Goal: Transaction & Acquisition: Purchase product/service

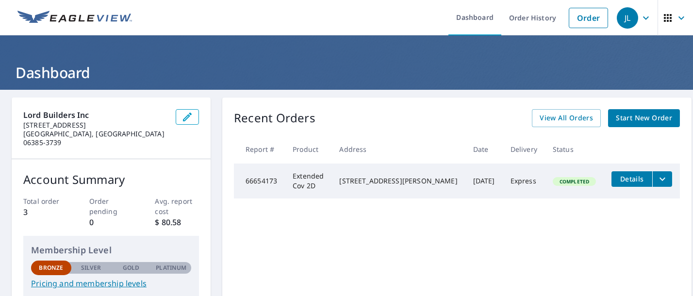
click at [620, 120] on span "Start New Order" at bounding box center [644, 118] width 56 height 12
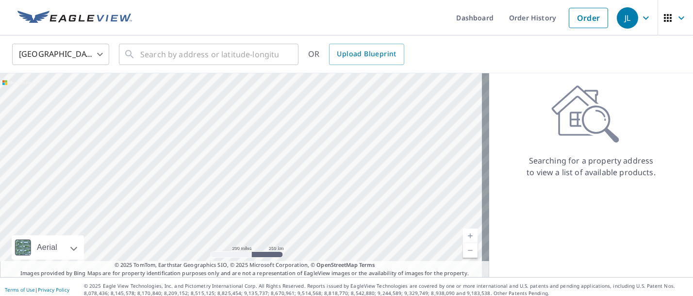
drag, startPoint x: 415, startPoint y: 168, endPoint x: 311, endPoint y: 197, distance: 108.1
click at [311, 198] on div at bounding box center [244, 175] width 489 height 204
click at [396, 143] on div at bounding box center [244, 175] width 489 height 204
drag, startPoint x: 436, startPoint y: 168, endPoint x: 351, endPoint y: 171, distance: 85.5
click at [351, 171] on div at bounding box center [244, 175] width 489 height 204
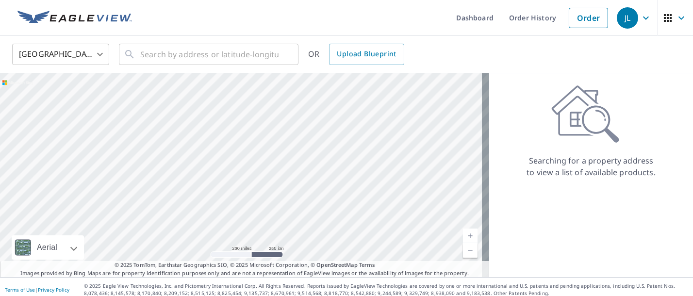
click at [402, 119] on div at bounding box center [244, 175] width 489 height 204
drag, startPoint x: 391, startPoint y: 161, endPoint x: 306, endPoint y: 188, distance: 89.2
click at [306, 188] on div at bounding box center [244, 175] width 489 height 204
drag, startPoint x: 368, startPoint y: 134, endPoint x: 332, endPoint y: 181, distance: 59.6
click at [270, 151] on div at bounding box center [244, 175] width 489 height 204
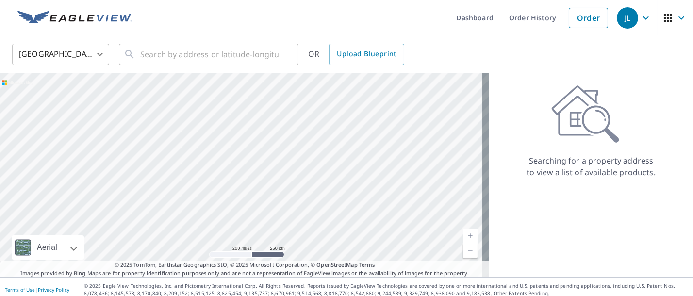
click at [463, 235] on link "Current Level 5, Zoom In" at bounding box center [470, 236] width 15 height 15
click at [463, 235] on link "Current Level 6, Zoom In" at bounding box center [470, 236] width 15 height 15
drag, startPoint x: 368, startPoint y: 96, endPoint x: 284, endPoint y: 156, distance: 103.0
click at [290, 158] on div at bounding box center [244, 175] width 489 height 204
click at [463, 231] on link "Current Level 7, Zoom In" at bounding box center [470, 236] width 15 height 15
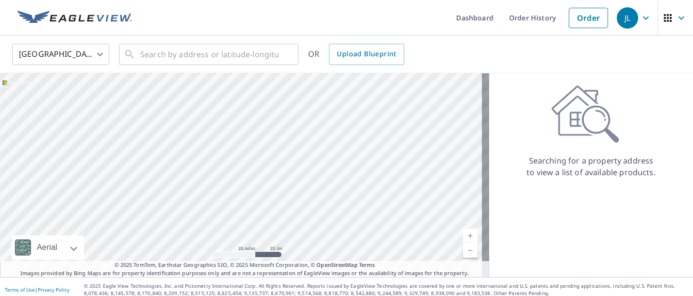
click at [463, 231] on link "Current Level 8, Zoom In" at bounding box center [470, 236] width 15 height 15
drag, startPoint x: 418, startPoint y: 178, endPoint x: 365, endPoint y: 267, distance: 103.0
click at [360, 267] on div "Aerial Road A standard road map Aerial A detailed look from above Labels Labels…" at bounding box center [244, 175] width 489 height 204
drag, startPoint x: 426, startPoint y: 230, endPoint x: 343, endPoint y: 241, distance: 83.8
click at [343, 241] on div at bounding box center [244, 175] width 489 height 204
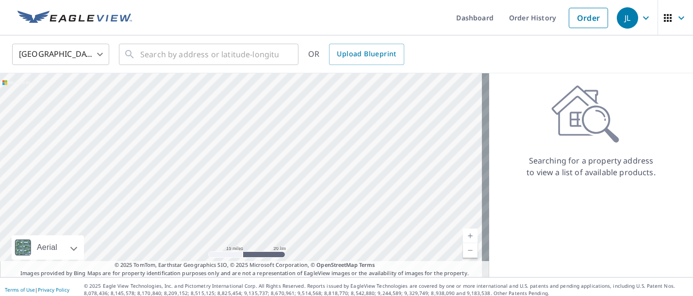
click at [463, 235] on link "Current Level 9, Zoom In" at bounding box center [470, 236] width 15 height 15
click at [463, 235] on link "Current Level 10, Zoom In" at bounding box center [470, 236] width 15 height 15
drag, startPoint x: 396, startPoint y: 194, endPoint x: 379, endPoint y: 244, distance: 52.8
click at [379, 244] on div at bounding box center [244, 175] width 489 height 204
drag, startPoint x: 324, startPoint y: 171, endPoint x: 330, endPoint y: 203, distance: 32.1
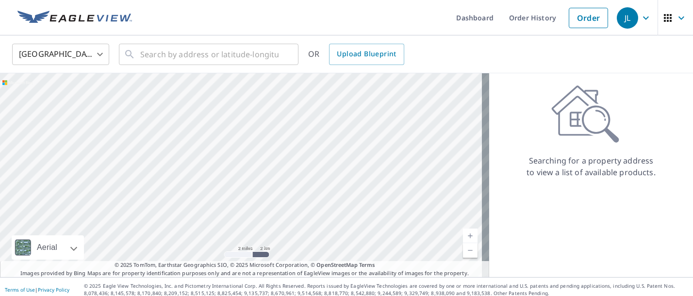
click at [330, 203] on div at bounding box center [244, 175] width 489 height 204
drag, startPoint x: 330, startPoint y: 203, endPoint x: 282, endPoint y: 210, distance: 48.5
click at [282, 210] on div at bounding box center [244, 175] width 489 height 204
click at [463, 236] on link "Current Level 11, Zoom In" at bounding box center [470, 236] width 15 height 15
click at [463, 236] on link "Current Level 12, Zoom In" at bounding box center [470, 236] width 15 height 15
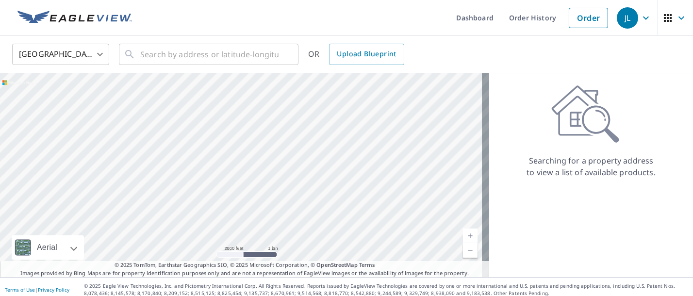
click at [463, 236] on link "Current Level 13, Zoom In" at bounding box center [470, 236] width 15 height 15
drag, startPoint x: 386, startPoint y: 158, endPoint x: 240, endPoint y: 159, distance: 145.7
click at [240, 159] on div at bounding box center [244, 175] width 489 height 204
click at [463, 233] on link "Current Level 14, Zoom In" at bounding box center [470, 236] width 15 height 15
click at [463, 233] on link "Current Level 15, Zoom In" at bounding box center [470, 236] width 15 height 15
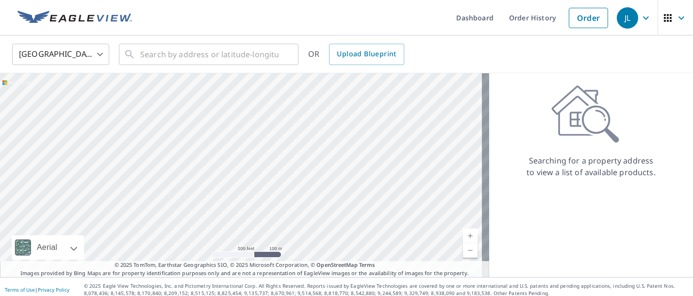
click at [463, 233] on link "Current Level 16, Zoom In" at bounding box center [470, 236] width 15 height 15
drag, startPoint x: 390, startPoint y: 216, endPoint x: 287, endPoint y: 212, distance: 103.0
click at [287, 212] on div at bounding box center [244, 175] width 489 height 204
drag, startPoint x: 403, startPoint y: 146, endPoint x: 408, endPoint y: 110, distance: 36.8
click at [408, 110] on div at bounding box center [244, 175] width 489 height 204
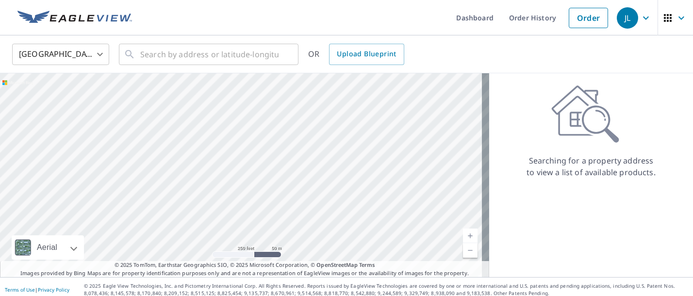
drag, startPoint x: 218, startPoint y: 185, endPoint x: 195, endPoint y: 31, distance: 155.7
click at [194, 31] on div "Dashboard Order History Order JL [GEOGRAPHIC_DATA] [GEOGRAPHIC_DATA] ​ ​ OR Upl…" at bounding box center [346, 148] width 693 height 296
click at [467, 254] on link "Current Level 17, Zoom Out" at bounding box center [470, 250] width 15 height 15
click at [463, 251] on link "Current Level 16, Zoom Out" at bounding box center [470, 250] width 15 height 15
click at [464, 250] on link "Current Level 15, Zoom Out" at bounding box center [470, 250] width 15 height 15
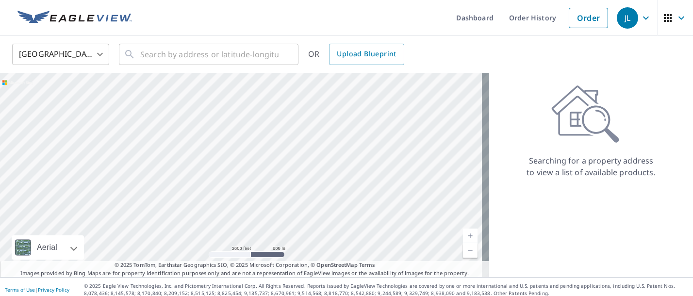
click at [556, 145] on div "Searching for a property address to view a list of available products." at bounding box center [591, 131] width 204 height 93
click at [210, 26] on ul "Dashboard Order History Order" at bounding box center [375, 17] width 475 height 35
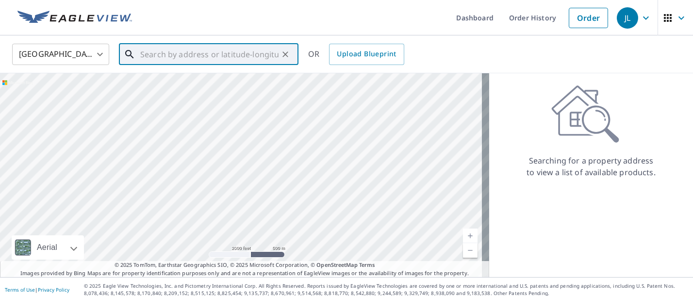
click at [242, 57] on input "text" at bounding box center [209, 54] width 138 height 27
click at [463, 252] on link "Current Level 14, Zoom Out" at bounding box center [470, 250] width 15 height 15
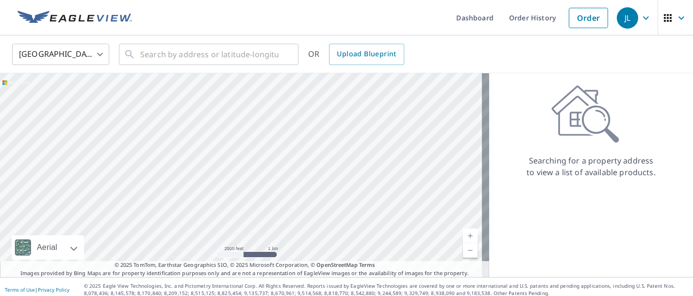
click at [463, 252] on link "Current Level 13, Zoom Out" at bounding box center [470, 250] width 15 height 15
click at [463, 252] on link "Current Level 12, Zoom Out" at bounding box center [470, 250] width 15 height 15
drag, startPoint x: 155, startPoint y: 234, endPoint x: 118, endPoint y: 163, distance: 80.1
click at [118, 163] on div at bounding box center [244, 175] width 489 height 204
drag, startPoint x: 132, startPoint y: 154, endPoint x: 284, endPoint y: 306, distance: 214.9
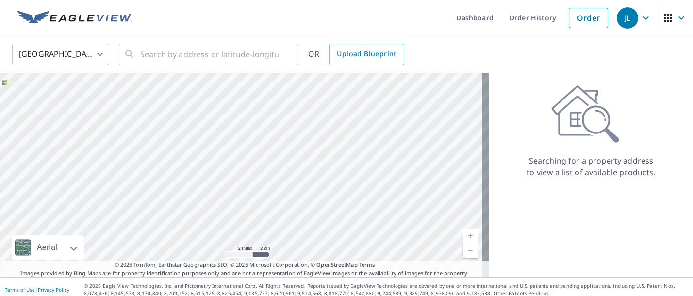
click at [284, 296] on html "JL JL Dashboard Order History Order JL [GEOGRAPHIC_DATA] US ​ ​ OR Upload Bluep…" at bounding box center [346, 148] width 693 height 296
click at [439, 207] on div at bounding box center [244, 175] width 489 height 204
drag, startPoint x: 252, startPoint y: 189, endPoint x: 229, endPoint y: 177, distance: 26.5
click at [229, 177] on div at bounding box center [244, 175] width 489 height 204
click at [463, 233] on link "Current Level 11, Zoom In" at bounding box center [470, 236] width 15 height 15
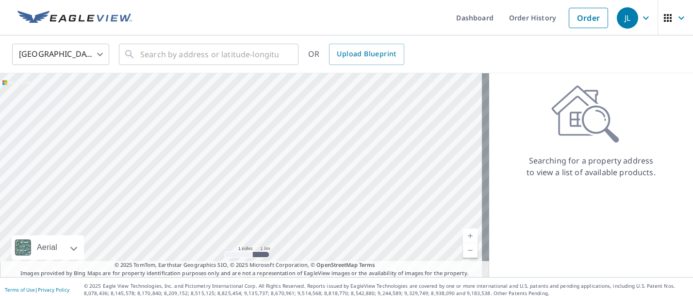
click at [463, 235] on link "Current Level 12, Zoom In" at bounding box center [470, 236] width 15 height 15
drag, startPoint x: 170, startPoint y: 203, endPoint x: 215, endPoint y: 188, distance: 46.7
click at [215, 188] on div at bounding box center [244, 175] width 489 height 204
click at [204, 196] on div at bounding box center [244, 175] width 489 height 204
drag, startPoint x: 471, startPoint y: 131, endPoint x: 208, endPoint y: 204, distance: 273.2
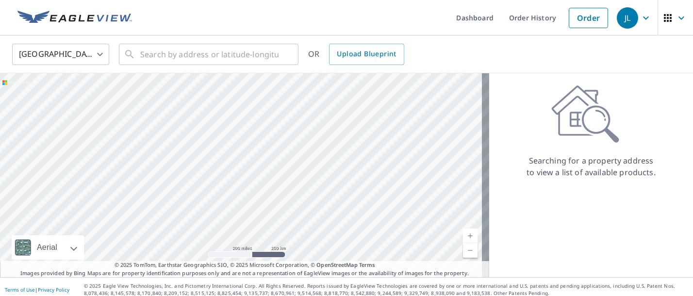
click at [208, 204] on div at bounding box center [244, 175] width 489 height 204
click at [236, 187] on div at bounding box center [244, 175] width 489 height 204
drag, startPoint x: 410, startPoint y: 154, endPoint x: 160, endPoint y: 207, distance: 255.7
click at [160, 207] on div at bounding box center [244, 175] width 489 height 204
drag, startPoint x: 232, startPoint y: 175, endPoint x: 225, endPoint y: 180, distance: 8.1
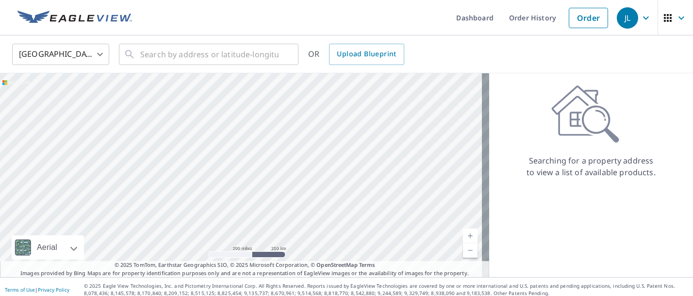
click at [225, 180] on div at bounding box center [244, 175] width 489 height 204
click at [465, 232] on link "Current Level 5, Zoom In" at bounding box center [470, 236] width 15 height 15
click at [465, 232] on link "Current Level 6, Zoom In" at bounding box center [470, 236] width 15 height 15
click at [465, 232] on link "Current Level 7, Zoom In" at bounding box center [470, 236] width 15 height 15
click at [465, 232] on link "Current Level 8, Zoom In" at bounding box center [470, 236] width 15 height 15
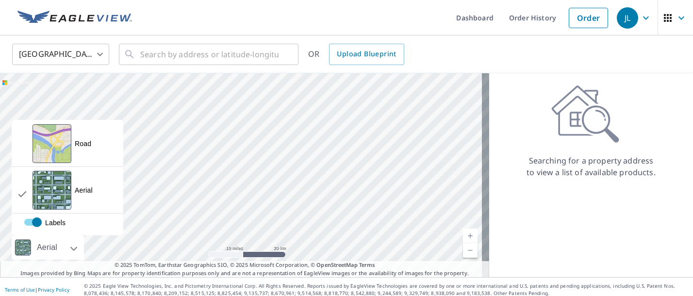
drag, startPoint x: 50, startPoint y: 222, endPoint x: 111, endPoint y: 221, distance: 61.7
click at [111, 221] on label "Labels" at bounding box center [77, 223] width 130 height 10
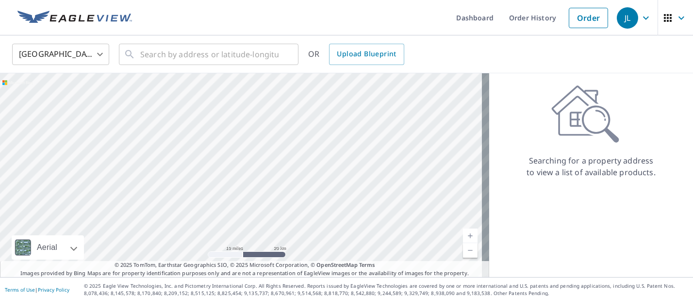
drag, startPoint x: 167, startPoint y: 225, endPoint x: 387, endPoint y: 167, distance: 227.7
click at [387, 167] on div at bounding box center [244, 175] width 489 height 204
drag, startPoint x: 248, startPoint y: 177, endPoint x: 242, endPoint y: 197, distance: 21.2
click at [242, 197] on div at bounding box center [244, 175] width 489 height 204
click at [463, 235] on link "Current Level 9, Zoom In" at bounding box center [470, 236] width 15 height 15
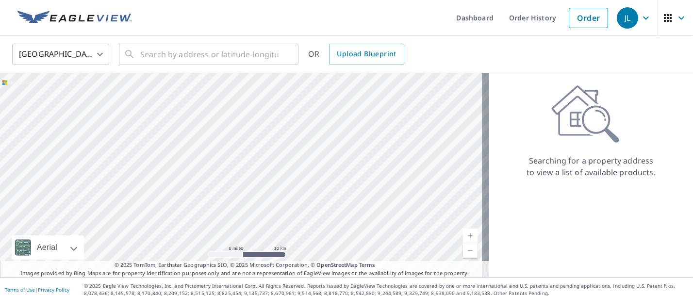
click at [463, 235] on link "Current Level 10, Zoom In" at bounding box center [470, 236] width 15 height 15
click at [275, 228] on div at bounding box center [244, 175] width 489 height 204
click at [275, 227] on div at bounding box center [244, 175] width 489 height 204
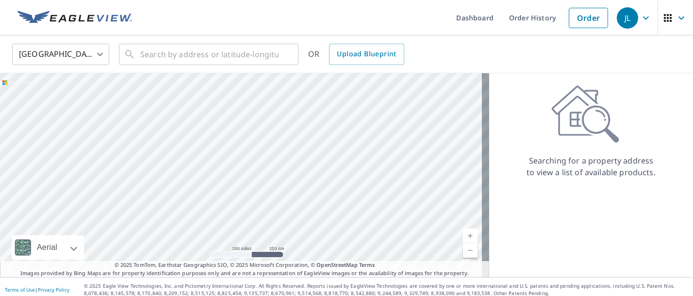
drag, startPoint x: 276, startPoint y: 226, endPoint x: 302, endPoint y: 239, distance: 28.2
click at [311, 239] on div at bounding box center [244, 175] width 489 height 204
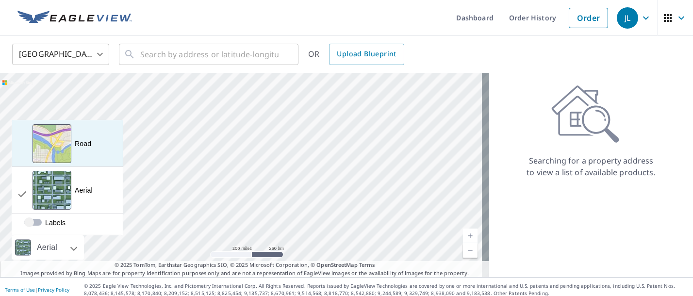
click at [77, 152] on div "Road A standard road map" at bounding box center [67, 143] width 111 height 47
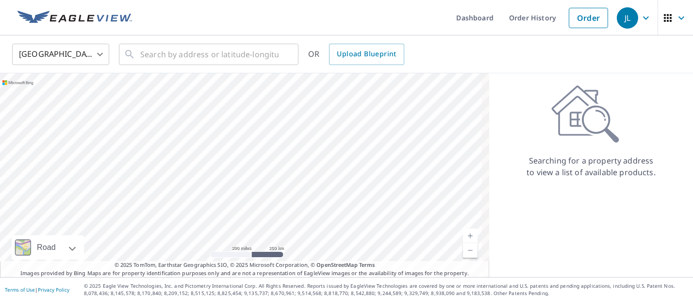
drag, startPoint x: 450, startPoint y: 156, endPoint x: 266, endPoint y: 161, distance: 183.6
click at [267, 161] on div at bounding box center [244, 175] width 489 height 204
click at [355, 132] on div at bounding box center [244, 175] width 489 height 204
drag, startPoint x: 459, startPoint y: 130, endPoint x: 179, endPoint y: 202, distance: 289.4
click at [179, 202] on div at bounding box center [244, 175] width 489 height 204
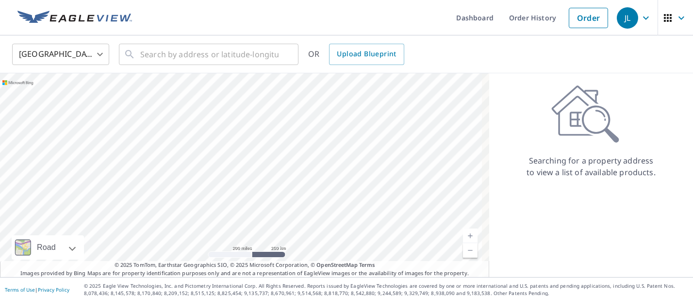
click at [228, 185] on div at bounding box center [244, 175] width 489 height 204
click at [463, 236] on link "Current Level 5, Zoom In" at bounding box center [470, 236] width 15 height 15
click at [463, 236] on link "Current Level 6, Zoom In" at bounding box center [470, 236] width 15 height 15
drag, startPoint x: 183, startPoint y: 216, endPoint x: 232, endPoint y: 175, distance: 63.8
click at [232, 175] on div at bounding box center [244, 175] width 489 height 204
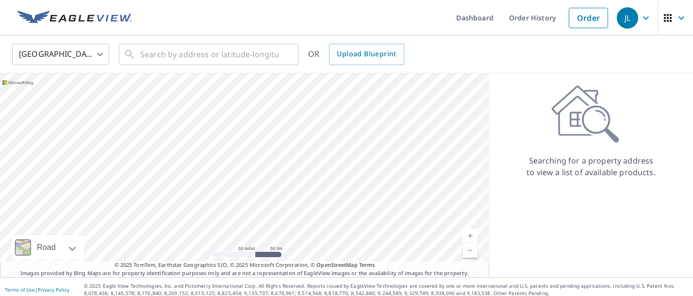
click at [463, 237] on link "Current Level 7, Zoom In" at bounding box center [470, 236] width 15 height 15
click at [463, 237] on link "Current Level 8, Zoom In" at bounding box center [470, 236] width 15 height 15
click at [463, 237] on link "Current Level 9, Zoom In" at bounding box center [470, 236] width 15 height 15
click at [463, 237] on link "Current Level 10, Zoom In" at bounding box center [470, 236] width 15 height 15
drag, startPoint x: 30, startPoint y: 202, endPoint x: 240, endPoint y: 156, distance: 215.7
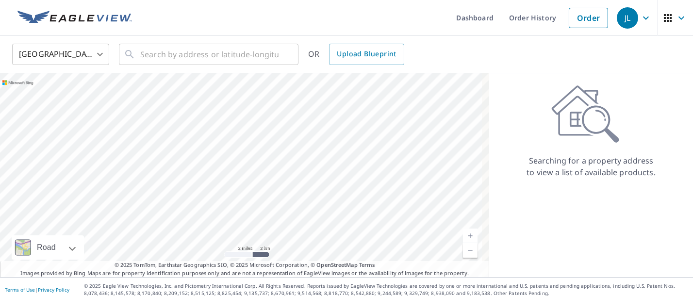
click at [240, 156] on div at bounding box center [244, 175] width 489 height 204
click at [463, 236] on link "Current Level 11, Zoom In" at bounding box center [470, 236] width 15 height 15
click at [463, 236] on link "Current Level 12, Zoom In" at bounding box center [470, 236] width 15 height 15
drag, startPoint x: 218, startPoint y: 220, endPoint x: 256, endPoint y: 144, distance: 85.6
click at [256, 144] on div at bounding box center [244, 175] width 489 height 204
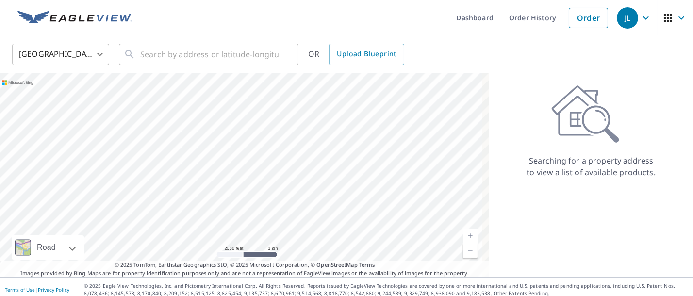
click at [463, 236] on link "Current Level 13, Zoom In" at bounding box center [470, 236] width 15 height 15
drag, startPoint x: 321, startPoint y: 123, endPoint x: 265, endPoint y: 151, distance: 63.0
click at [265, 151] on div at bounding box center [244, 175] width 489 height 204
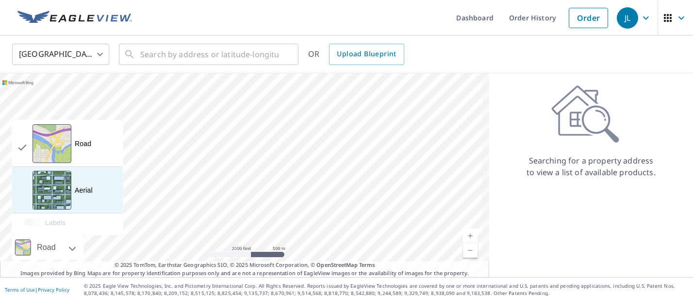
click at [84, 196] on div "Aerial A detailed look from above" at bounding box center [67, 190] width 111 height 47
checkbox input "false"
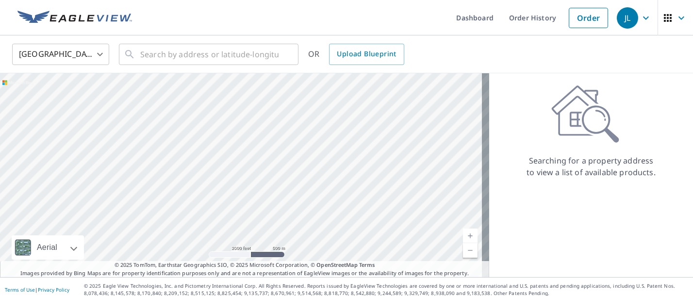
click at [463, 232] on link "Current Level 14, Zoom In" at bounding box center [470, 236] width 15 height 15
drag, startPoint x: 293, startPoint y: 132, endPoint x: 247, endPoint y: 162, distance: 54.9
click at [247, 162] on div at bounding box center [244, 175] width 489 height 204
click at [463, 235] on link "Current Level 15, Zoom In" at bounding box center [470, 236] width 15 height 15
click at [464, 235] on link "Current Level 16, Zoom In" at bounding box center [470, 236] width 15 height 15
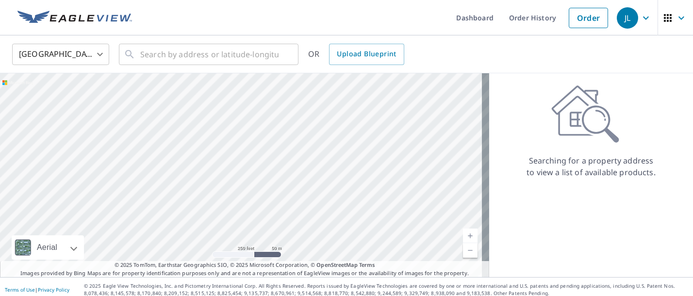
drag, startPoint x: 239, startPoint y: 104, endPoint x: 246, endPoint y: 160, distance: 56.2
click at [246, 160] on div at bounding box center [244, 175] width 489 height 204
click at [463, 235] on link "Current Level 17, Zoom In" at bounding box center [470, 236] width 15 height 15
click at [209, 128] on div at bounding box center [244, 175] width 489 height 204
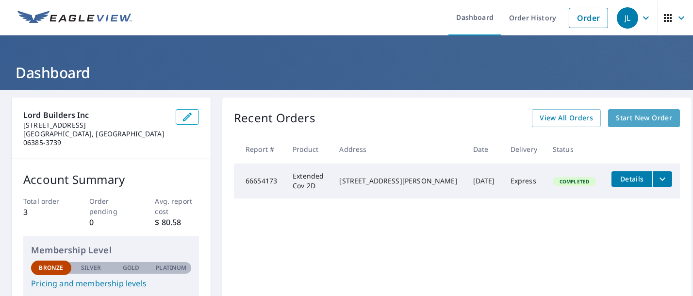
click at [616, 120] on span "Start New Order" at bounding box center [644, 118] width 56 height 12
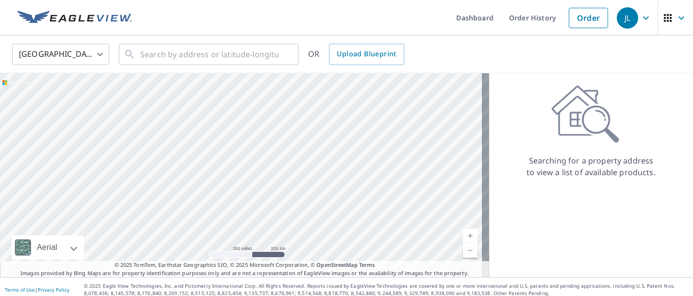
drag, startPoint x: 476, startPoint y: 136, endPoint x: 176, endPoint y: 195, distance: 305.9
click at [176, 195] on div at bounding box center [244, 175] width 489 height 204
click at [467, 236] on link "Current Level 5, Zoom In" at bounding box center [470, 236] width 15 height 15
click at [467, 236] on link "Current Level 6, Zoom In" at bounding box center [470, 236] width 15 height 15
drag, startPoint x: 206, startPoint y: 152, endPoint x: 340, endPoint y: 134, distance: 135.8
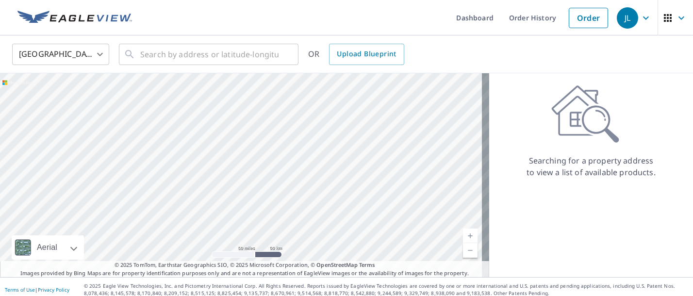
click at [340, 134] on div at bounding box center [244, 175] width 489 height 204
click at [463, 236] on link "Current Level 7, Zoom In" at bounding box center [470, 236] width 15 height 15
click at [463, 236] on link "Current Level 8, Zoom In" at bounding box center [470, 236] width 15 height 15
drag, startPoint x: 294, startPoint y: 140, endPoint x: 318, endPoint y: 200, distance: 64.6
click at [318, 200] on div at bounding box center [244, 175] width 489 height 204
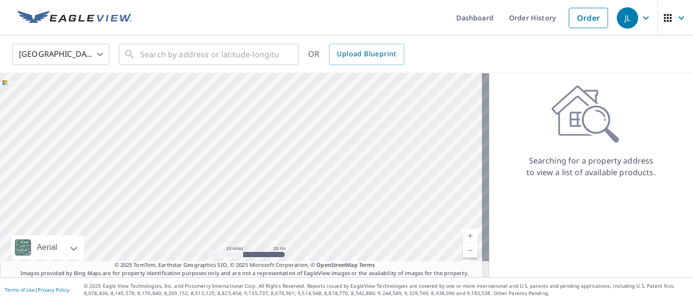
click at [463, 235] on link "Current Level 9, Zoom In" at bounding box center [470, 236] width 15 height 15
click at [463, 235] on link "Current Level 10, Zoom In" at bounding box center [470, 236] width 15 height 15
drag, startPoint x: 138, startPoint y: 118, endPoint x: 240, endPoint y: 229, distance: 150.2
click at [240, 229] on div at bounding box center [244, 175] width 489 height 204
click at [463, 237] on link "Current Level 11, Zoom In" at bounding box center [470, 236] width 15 height 15
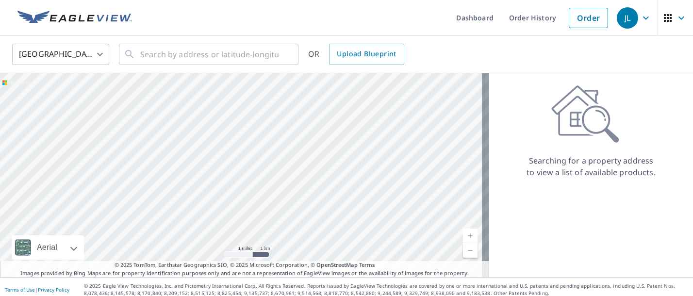
click at [463, 237] on link "Current Level 12, Zoom In" at bounding box center [470, 236] width 15 height 15
click at [467, 235] on link "Current Level 13, Zoom In" at bounding box center [470, 236] width 15 height 15
click at [469, 235] on link "Current Level 14, Zoom In" at bounding box center [470, 236] width 15 height 15
drag, startPoint x: 359, startPoint y: 152, endPoint x: 310, endPoint y: 203, distance: 71.4
click at [310, 203] on div at bounding box center [244, 175] width 489 height 204
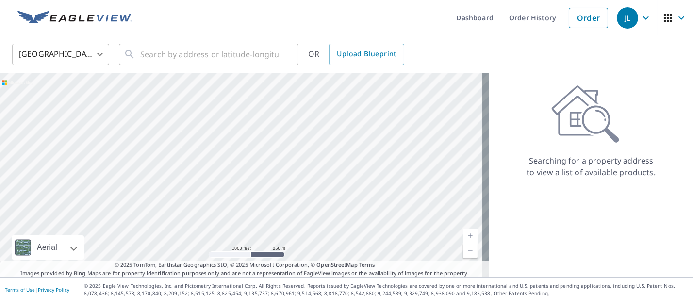
click at [463, 235] on link "Current Level 15, Zoom In" at bounding box center [470, 236] width 15 height 15
drag, startPoint x: 324, startPoint y: 233, endPoint x: 330, endPoint y: 145, distance: 88.1
click at [330, 145] on div at bounding box center [244, 175] width 489 height 204
click at [266, 243] on div at bounding box center [244, 175] width 489 height 204
drag, startPoint x: 475, startPoint y: 125, endPoint x: 176, endPoint y: 175, distance: 303.8
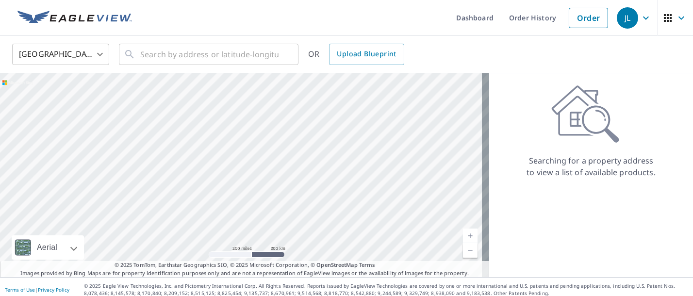
click at [176, 175] on div at bounding box center [244, 175] width 489 height 204
click at [199, 161] on div at bounding box center [244, 175] width 489 height 204
drag, startPoint x: 480, startPoint y: 128, endPoint x: 219, endPoint y: 211, distance: 273.2
click at [219, 211] on div at bounding box center [244, 175] width 489 height 204
click at [470, 235] on link "Current Level 5, Zoom In" at bounding box center [470, 236] width 15 height 15
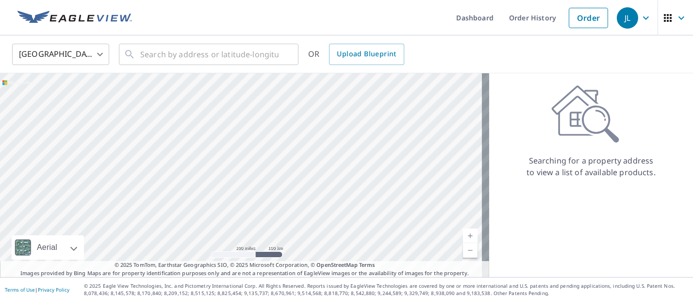
click at [468, 235] on link "Current Level 6, Zoom In" at bounding box center [470, 236] width 15 height 15
drag, startPoint x: 374, startPoint y: 228, endPoint x: 367, endPoint y: 181, distance: 47.6
click at [367, 181] on div at bounding box center [244, 175] width 489 height 204
click at [464, 234] on link "Current Level 7, Zoom In" at bounding box center [470, 236] width 15 height 15
click at [464, 234] on link "Current Level 8, Zoom In" at bounding box center [470, 236] width 15 height 15
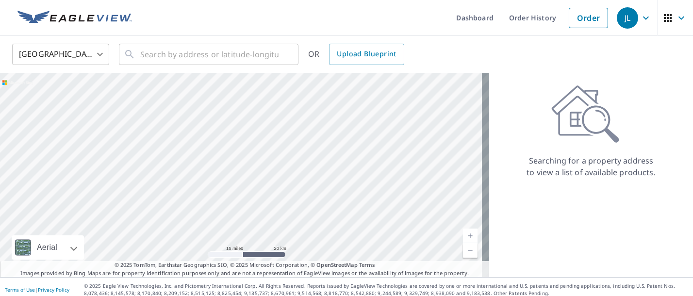
drag, startPoint x: 311, startPoint y: 200, endPoint x: 280, endPoint y: 86, distance: 117.8
click at [280, 86] on div at bounding box center [244, 175] width 489 height 204
drag, startPoint x: 204, startPoint y: 208, endPoint x: 219, endPoint y: 168, distance: 41.8
click at [219, 168] on div at bounding box center [244, 175] width 489 height 204
click at [464, 237] on link "Current Level 9, Zoom In" at bounding box center [470, 236] width 15 height 15
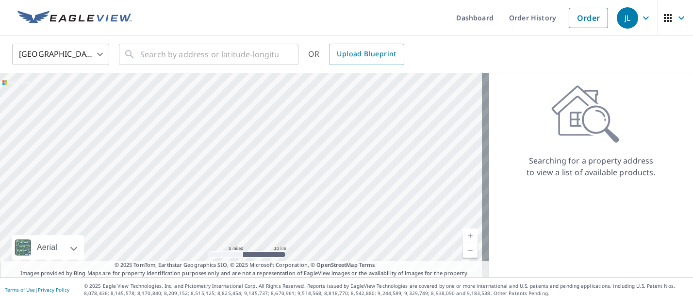
click at [464, 237] on link "Current Level 10, Zoom In" at bounding box center [470, 236] width 15 height 15
drag, startPoint x: 161, startPoint y: 223, endPoint x: 282, endPoint y: 216, distance: 121.6
click at [282, 216] on div at bounding box center [244, 175] width 489 height 204
click at [466, 235] on link "Current Level 11, Zoom In" at bounding box center [470, 236] width 15 height 15
click at [466, 235] on link "Current Level 12, Zoom In" at bounding box center [470, 236] width 15 height 15
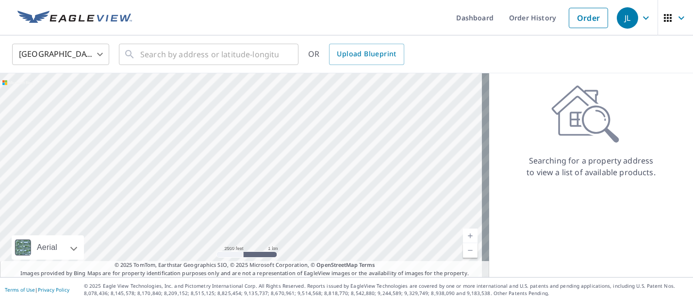
click at [466, 235] on link "Current Level 13, Zoom In" at bounding box center [470, 236] width 15 height 15
click at [463, 235] on link "Current Level 14, Zoom In" at bounding box center [470, 236] width 15 height 15
click at [463, 235] on link "Current Level 15, Zoom In" at bounding box center [470, 236] width 15 height 15
click at [250, 53] on input "text" at bounding box center [209, 54] width 138 height 27
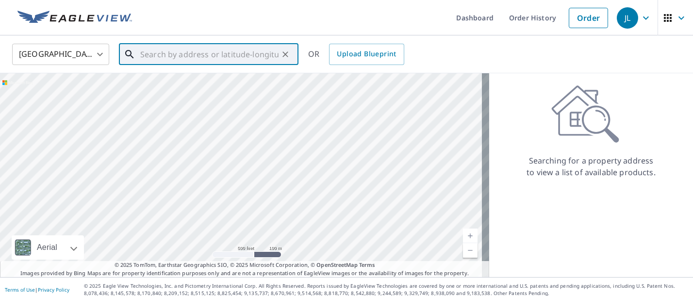
drag, startPoint x: 276, startPoint y: 126, endPoint x: 258, endPoint y: 214, distance: 90.2
click at [258, 214] on div at bounding box center [244, 175] width 489 height 204
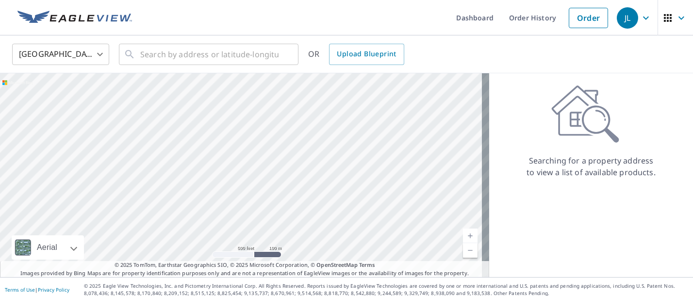
click at [463, 235] on link "Current Level 16, Zoom In" at bounding box center [470, 236] width 15 height 15
drag, startPoint x: 265, startPoint y: 239, endPoint x: 294, endPoint y: 196, distance: 52.1
click at [294, 196] on div at bounding box center [244, 175] width 489 height 204
click at [464, 237] on link "Current Level 17, Zoom In" at bounding box center [470, 236] width 15 height 15
click at [250, 122] on div at bounding box center [244, 175] width 489 height 204
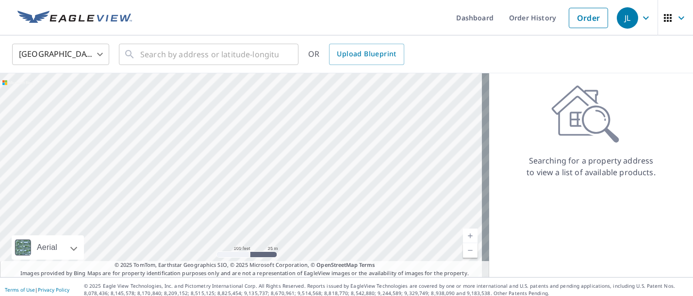
click at [250, 122] on div at bounding box center [244, 175] width 489 height 204
drag, startPoint x: 379, startPoint y: 146, endPoint x: 129, endPoint y: 182, distance: 252.2
click at [129, 182] on div at bounding box center [244, 175] width 489 height 204
drag, startPoint x: 252, startPoint y: 147, endPoint x: 236, endPoint y: 155, distance: 18.2
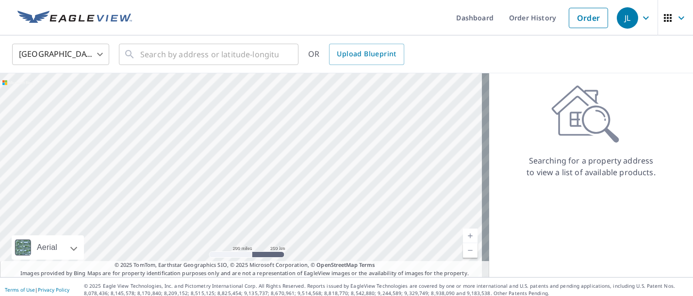
click at [236, 155] on div at bounding box center [244, 175] width 489 height 204
click at [463, 237] on link "Current Level 5, Zoom In" at bounding box center [470, 236] width 15 height 15
click at [463, 236] on link "Current Level 6, Zoom In" at bounding box center [470, 236] width 15 height 15
drag, startPoint x: 327, startPoint y: 154, endPoint x: 357, endPoint y: 218, distance: 70.2
click at [357, 218] on div at bounding box center [244, 175] width 489 height 204
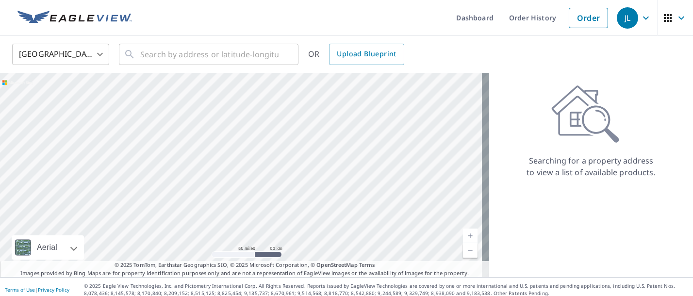
click at [463, 241] on link "Current Level 7, Zoom In" at bounding box center [470, 236] width 15 height 15
click at [463, 241] on link "Current Level 8, Zoom In" at bounding box center [470, 236] width 15 height 15
click at [463, 241] on link "Current Level 9, Zoom In" at bounding box center [470, 236] width 15 height 15
drag, startPoint x: 333, startPoint y: 186, endPoint x: 263, endPoint y: 216, distance: 75.7
click at [263, 216] on div at bounding box center [244, 175] width 489 height 204
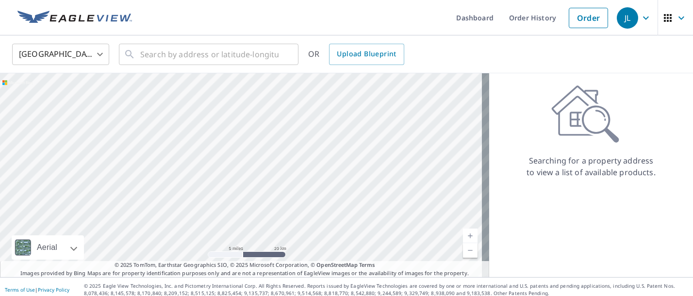
click at [463, 234] on link "Current Level 10, Zoom In" at bounding box center [470, 236] width 15 height 15
click at [463, 234] on link "Current Level 11, Zoom In" at bounding box center [470, 236] width 15 height 15
click at [463, 234] on link "Current Level 12, Zoom In" at bounding box center [470, 236] width 15 height 15
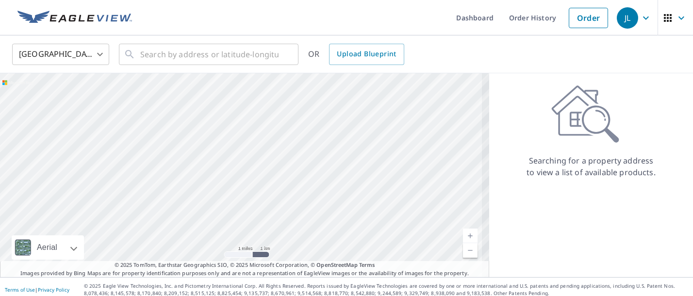
click at [463, 234] on link "Current Level 12, Zoom In" at bounding box center [470, 236] width 15 height 15
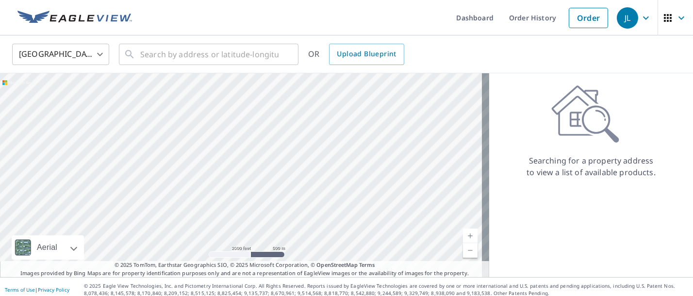
drag, startPoint x: 239, startPoint y: 249, endPoint x: 286, endPoint y: 159, distance: 101.4
click at [286, 159] on div at bounding box center [244, 175] width 489 height 204
drag, startPoint x: 253, startPoint y: 228, endPoint x: 261, endPoint y: 182, distance: 46.7
click at [261, 182] on div at bounding box center [244, 175] width 489 height 204
click at [463, 232] on link "Current Level 14, Zoom In" at bounding box center [470, 236] width 15 height 15
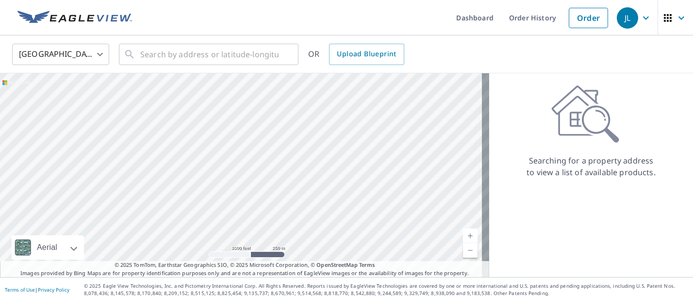
click at [463, 232] on link "Current Level 15, Zoom In" at bounding box center [470, 236] width 15 height 15
drag, startPoint x: 303, startPoint y: 236, endPoint x: 263, endPoint y: 185, distance: 65.7
click at [263, 185] on div at bounding box center [244, 175] width 489 height 204
click at [463, 233] on link "Current Level 16, Zoom In" at bounding box center [470, 236] width 15 height 15
click at [463, 233] on link "Current Level 17, Zoom In" at bounding box center [470, 236] width 15 height 15
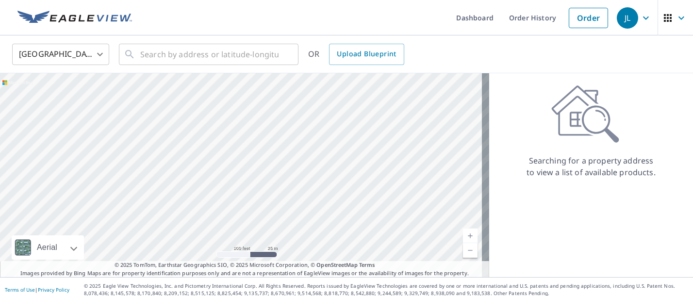
click at [463, 233] on link "Current Level 18, Zoom In" at bounding box center [470, 236] width 15 height 15
drag, startPoint x: 266, startPoint y: 200, endPoint x: 314, endPoint y: 256, distance: 73.7
click at [314, 256] on div at bounding box center [244, 175] width 489 height 204
click at [464, 254] on link "Current Level 19, Zoom Out" at bounding box center [470, 250] width 15 height 15
drag, startPoint x: 224, startPoint y: 162, endPoint x: 625, endPoint y: 219, distance: 404.6
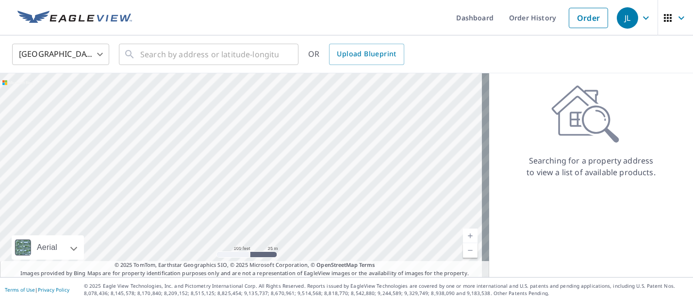
click at [625, 219] on div "Searching for a property address to view a list of available products." at bounding box center [591, 175] width 204 height 204
drag, startPoint x: 243, startPoint y: 106, endPoint x: 255, endPoint y: 118, distance: 17.2
click at [255, 118] on div at bounding box center [244, 175] width 489 height 204
click at [464, 231] on link "Current Level 18, Zoom In" at bounding box center [470, 236] width 15 height 15
click at [464, 234] on link "Current Level 19, Zoom In" at bounding box center [470, 236] width 15 height 15
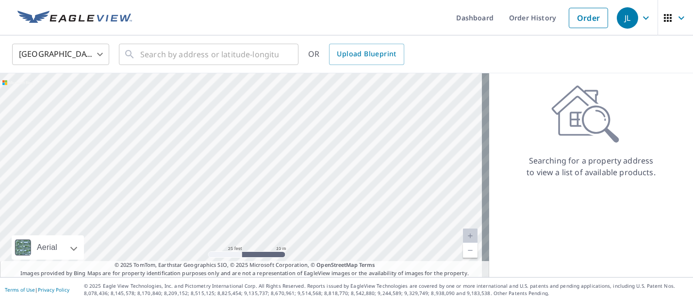
click at [467, 252] on link "Current Level 20, Zoom Out" at bounding box center [470, 250] width 15 height 15
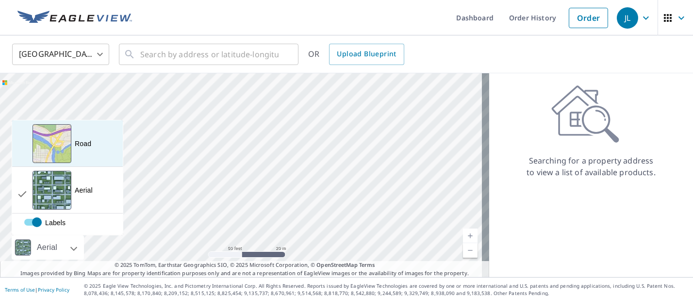
click at [84, 151] on div "Road A standard road map" at bounding box center [67, 143] width 111 height 47
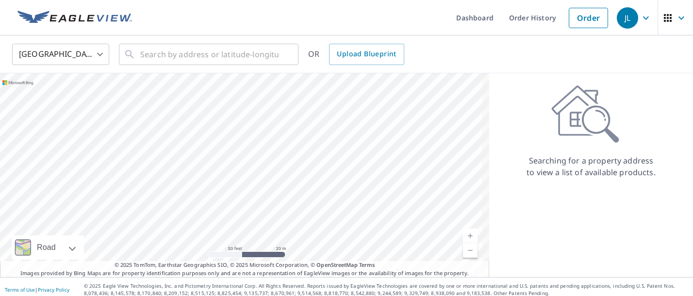
click at [221, 106] on div at bounding box center [244, 175] width 489 height 204
click at [167, 55] on input "text" at bounding box center [209, 54] width 138 height 27
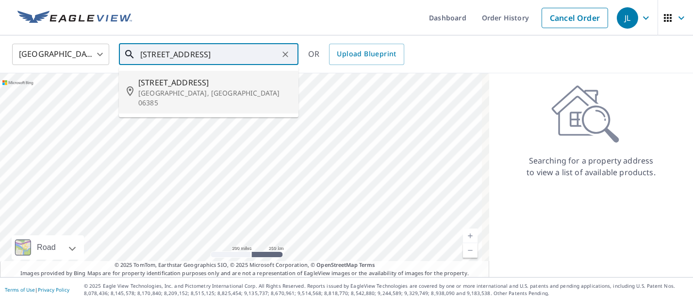
click at [203, 81] on span "[STREET_ADDRESS]" at bounding box center [214, 83] width 152 height 12
type input "[STREET_ADDRESS]"
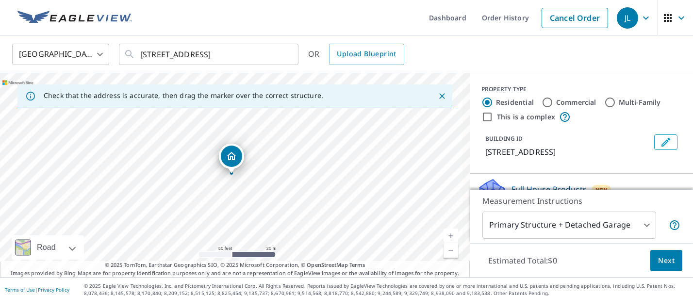
click at [432, 128] on div "[STREET_ADDRESS]" at bounding box center [235, 175] width 470 height 204
click at [439, 97] on icon "Close" at bounding box center [442, 96] width 6 height 6
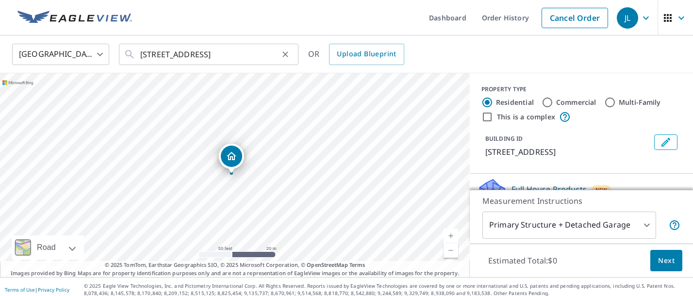
click at [294, 54] on div "[STREET_ADDRESS] ​" at bounding box center [209, 54] width 180 height 21
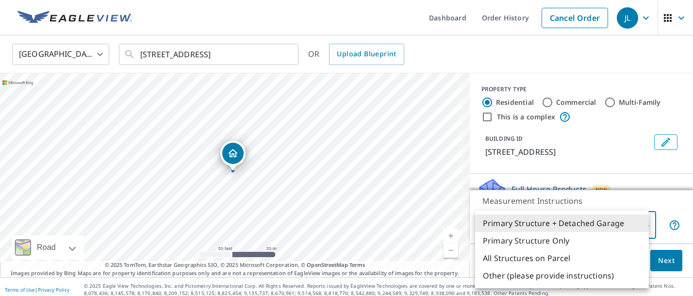
click at [640, 225] on body "JL JL Dashboard Order History Cancel Order [GEOGRAPHIC_DATA] [GEOGRAPHIC_DATA] …" at bounding box center [346, 148] width 693 height 296
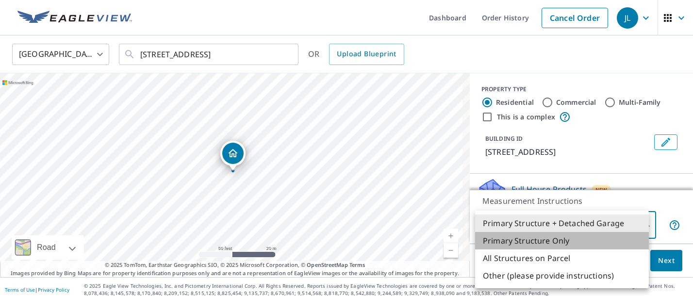
click at [520, 238] on li "Primary Structure Only" at bounding box center [562, 240] width 174 height 17
type input "2"
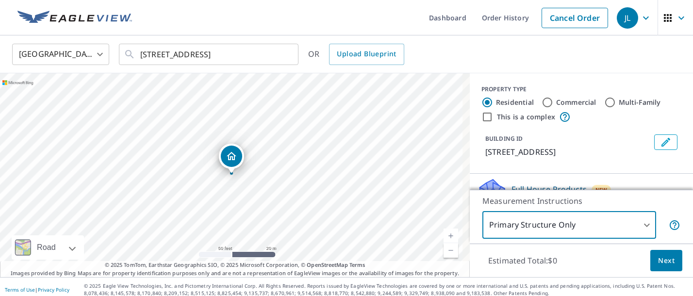
click at [659, 265] on span "Next" at bounding box center [666, 261] width 17 height 12
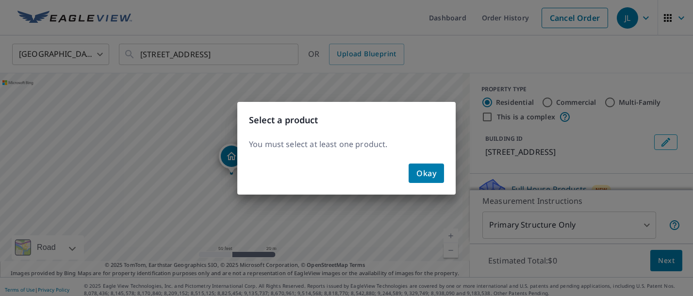
click at [428, 171] on span "Okay" at bounding box center [427, 174] width 20 height 14
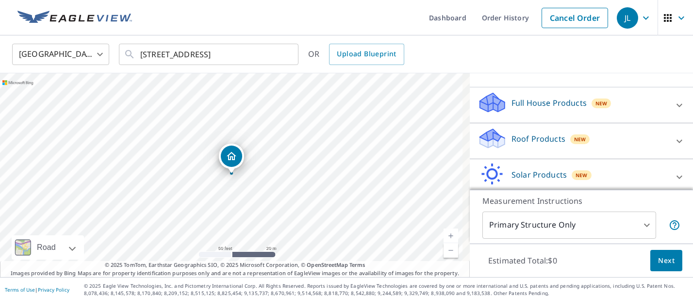
scroll to position [97, 0]
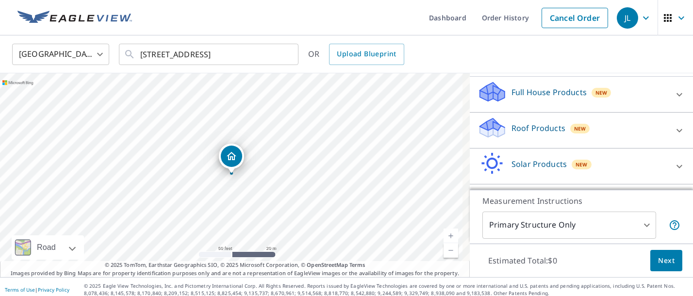
click at [674, 131] on icon at bounding box center [680, 131] width 12 height 12
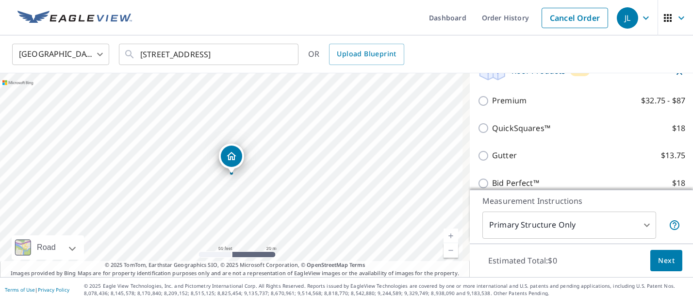
scroll to position [140, 0]
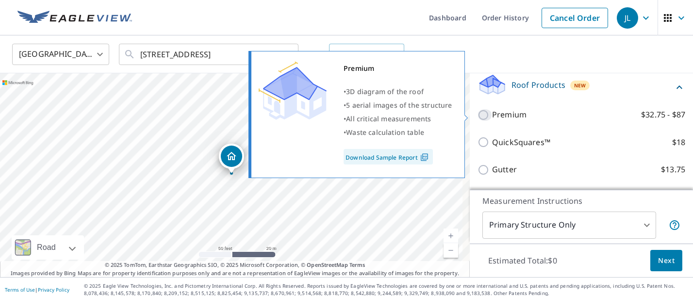
click at [478, 115] on input "Premium $32.75 - $87" at bounding box center [485, 115] width 15 height 12
checkbox input "true"
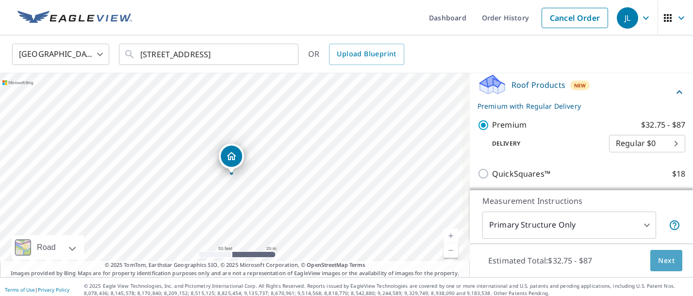
click at [662, 265] on span "Next" at bounding box center [666, 261] width 17 height 12
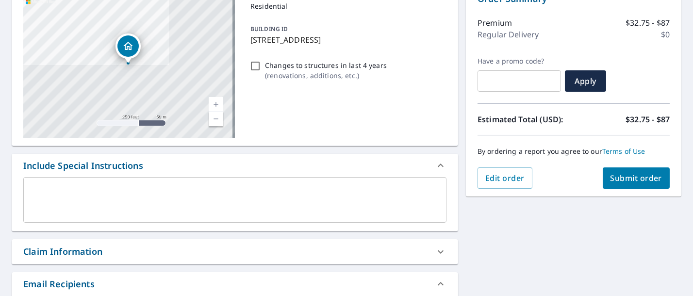
scroll to position [97, 0]
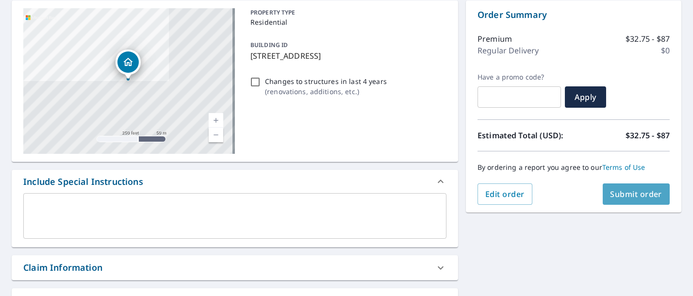
click at [631, 194] on span "Submit order" at bounding box center [637, 194] width 52 height 11
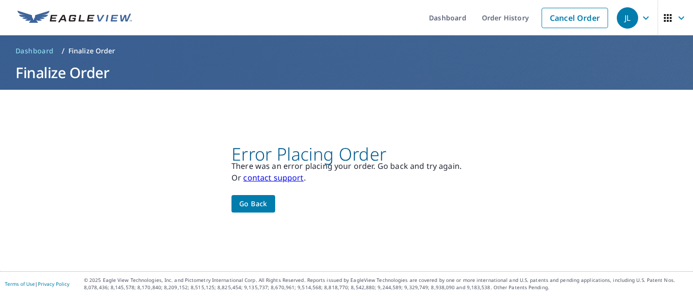
scroll to position [0, 0]
click at [254, 205] on span "Go back" at bounding box center [253, 204] width 28 height 12
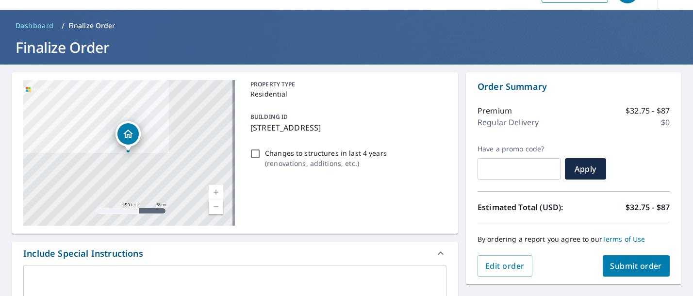
scroll to position [49, 0]
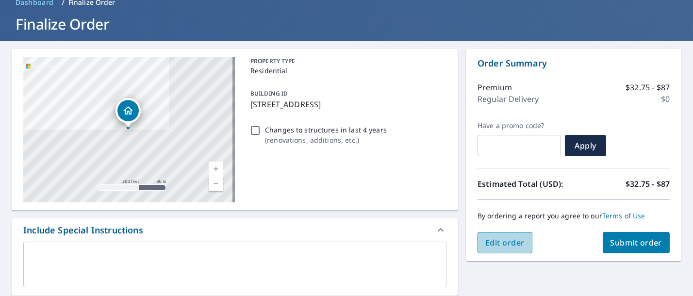
click at [509, 241] on span "Edit order" at bounding box center [505, 242] width 39 height 11
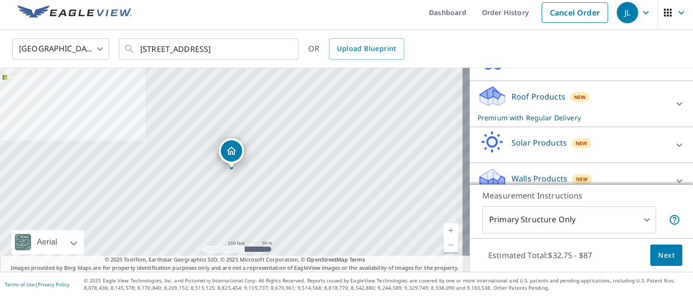
scroll to position [137, 0]
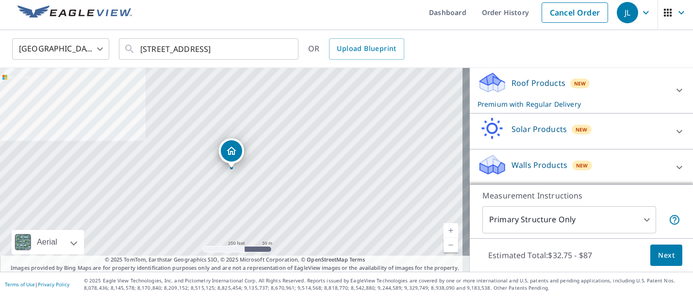
click at [674, 91] on icon at bounding box center [680, 90] width 12 height 12
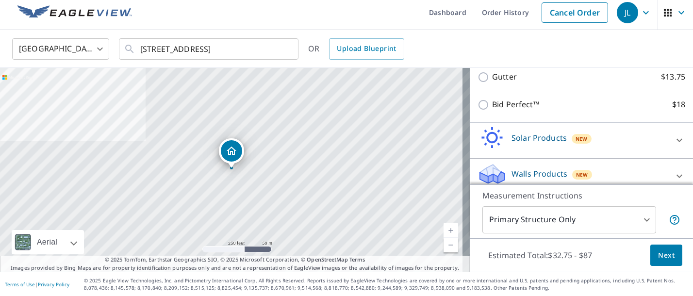
scroll to position [269, 0]
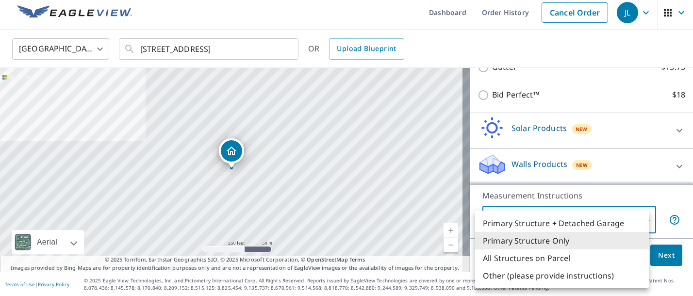
click at [640, 219] on body "JL JL Dashboard Order History Cancel Order JL [GEOGRAPHIC_DATA] [GEOGRAPHIC_DAT…" at bounding box center [346, 148] width 693 height 296
click at [527, 255] on li "All Structures on Parcel" at bounding box center [562, 258] width 174 height 17
type input "3"
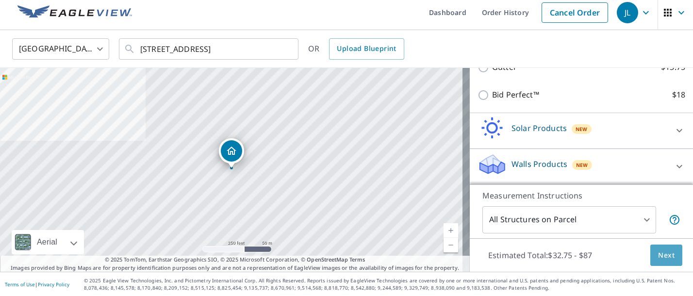
click at [668, 253] on button "Next" at bounding box center [667, 256] width 32 height 22
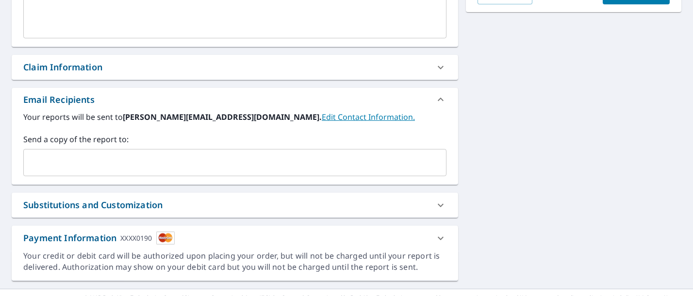
scroll to position [314, 0]
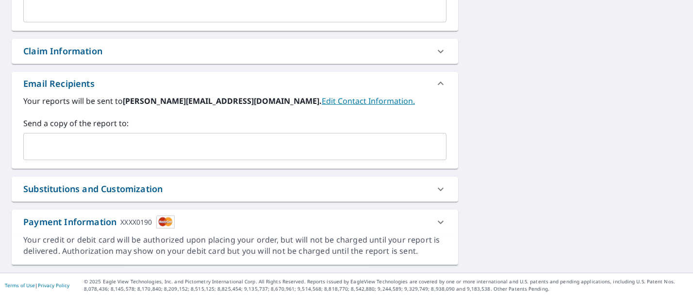
click at [438, 221] on icon at bounding box center [441, 221] width 6 height 3
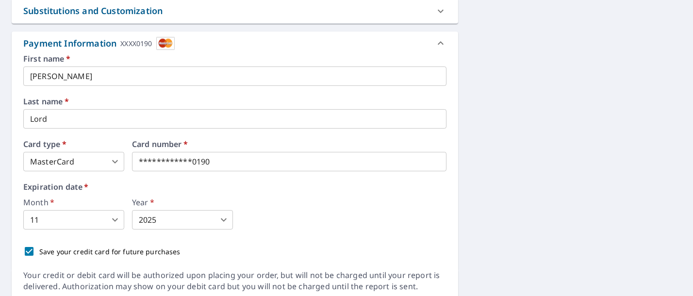
scroll to position [508, 0]
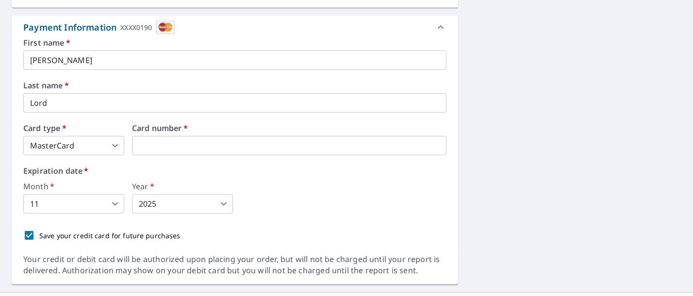
click at [63, 199] on body "JL JL Dashboard Order History Cancel Order JL Dashboard / Finalize Order Finali…" at bounding box center [346, 148] width 693 height 296
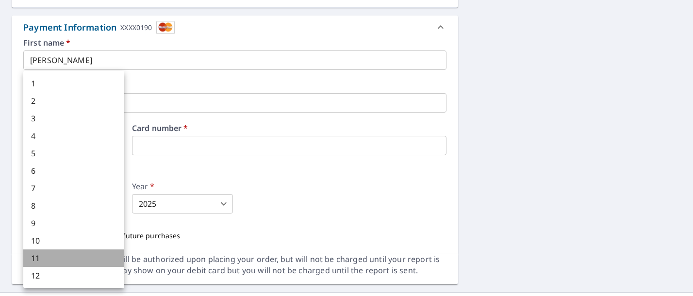
click at [54, 260] on li "11" at bounding box center [73, 258] width 101 height 17
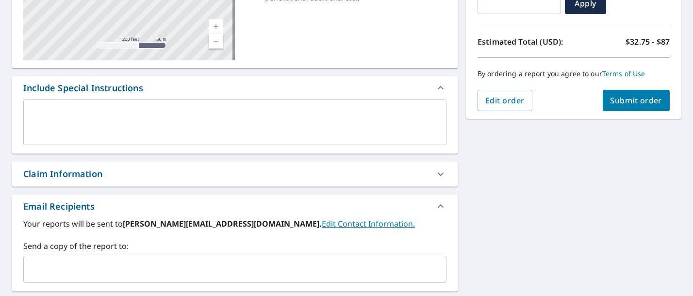
scroll to position [187, 0]
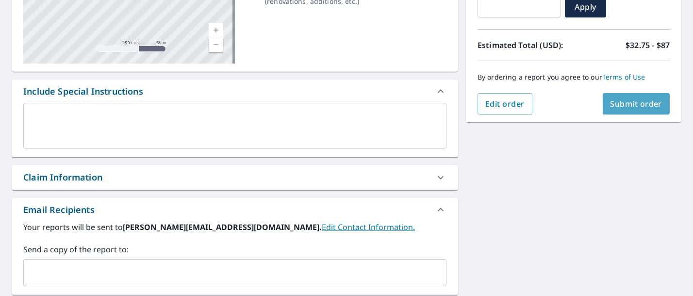
click at [609, 109] on button "Submit order" at bounding box center [636, 103] width 67 height 21
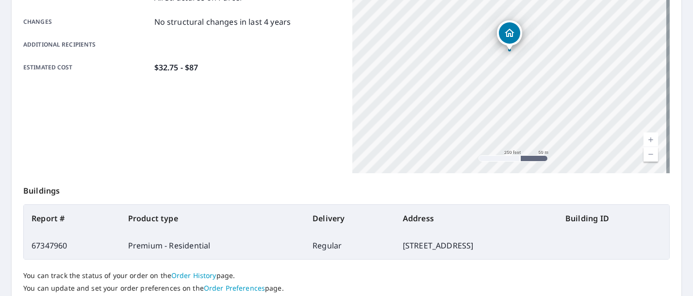
scroll to position [274, 0]
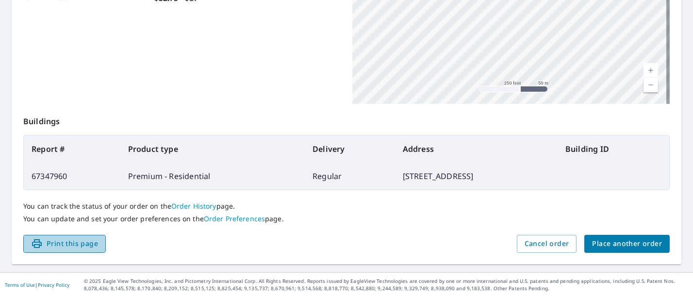
click at [67, 241] on span "Print this page" at bounding box center [64, 244] width 67 height 12
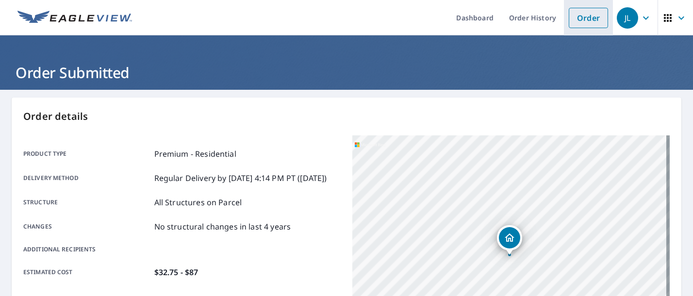
click at [582, 14] on link "Order" at bounding box center [588, 18] width 39 height 20
